Goal: Transaction & Acquisition: Purchase product/service

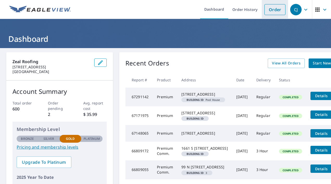
click at [269, 7] on link "Order" at bounding box center [275, 9] width 21 height 11
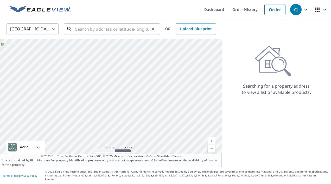
click at [119, 31] on input "text" at bounding box center [112, 29] width 74 height 15
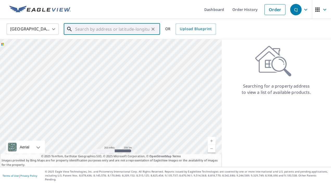
paste input "[STREET_ADDRESS]"
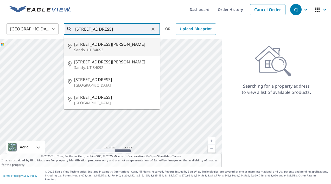
click at [114, 44] on span "[STREET_ADDRESS][PERSON_NAME]" at bounding box center [115, 44] width 82 height 6
type input "[STREET_ADDRESS][PERSON_NAME]"
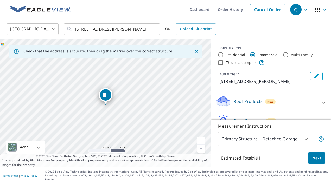
click at [221, 56] on input "Residential" at bounding box center [221, 55] width 6 height 6
radio input "true"
click at [306, 147] on body "CJ CJ Dashboard Order History Cancel Order CJ [GEOGRAPHIC_DATA] [GEOGRAPHIC_DAT…" at bounding box center [165, 92] width 331 height 184
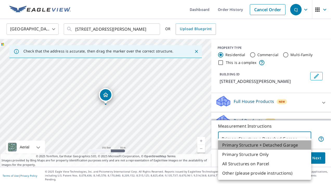
click at [306, 148] on li "Primary Structure + Detached Garage" at bounding box center [264, 145] width 93 height 9
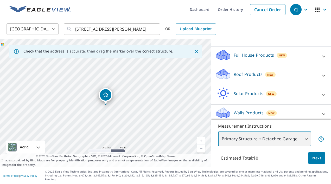
scroll to position [46, 0]
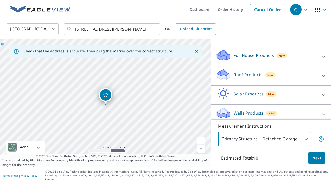
click at [292, 76] on div "Roof Products New" at bounding box center [267, 75] width 102 height 15
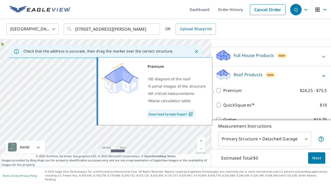
click at [216, 91] on input "Premium $24.25 - $75.5" at bounding box center [220, 90] width 8 height 6
checkbox input "true"
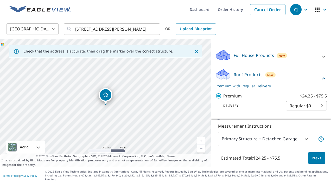
click at [314, 162] on span "Next" at bounding box center [316, 158] width 9 height 7
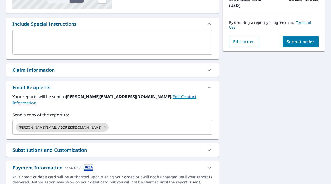
scroll to position [128, 0]
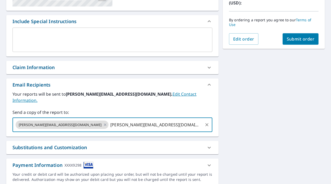
type input "[PERSON_NAME][EMAIL_ADDRESS][DOMAIN_NAME]"
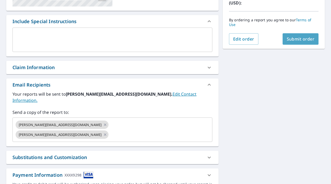
click at [309, 39] on button "Submit order" at bounding box center [301, 38] width 36 height 11
checkbox input "true"
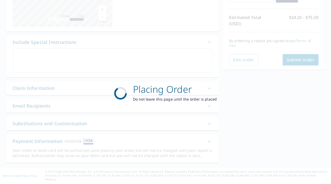
scroll to position [103, 0]
